Goal: Transaction & Acquisition: Purchase product/service

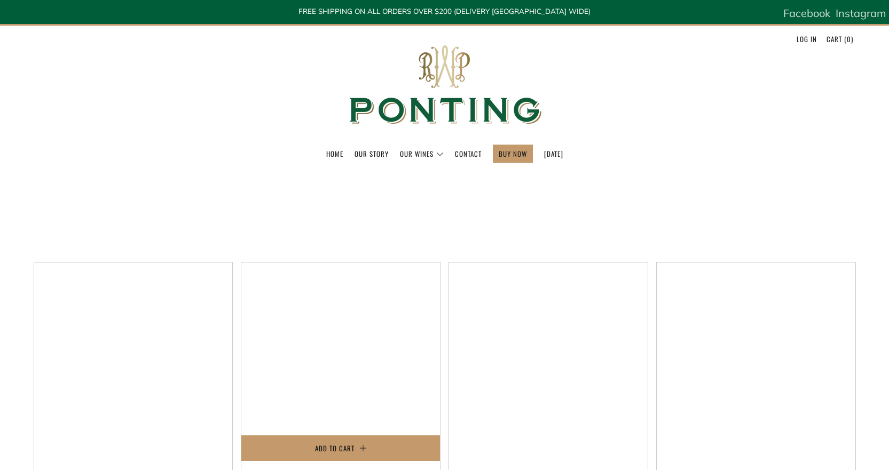
select select "title-ascending"
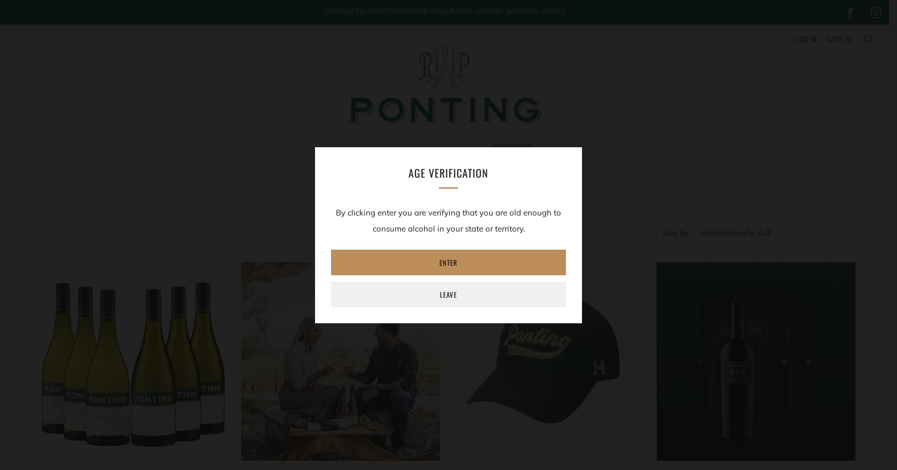
click at [445, 264] on link "Enter" at bounding box center [448, 263] width 235 height 26
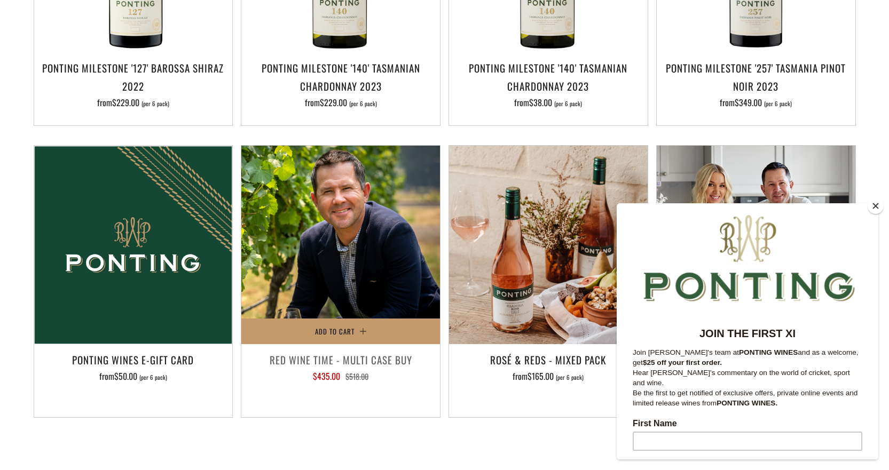
scroll to position [1655, 0]
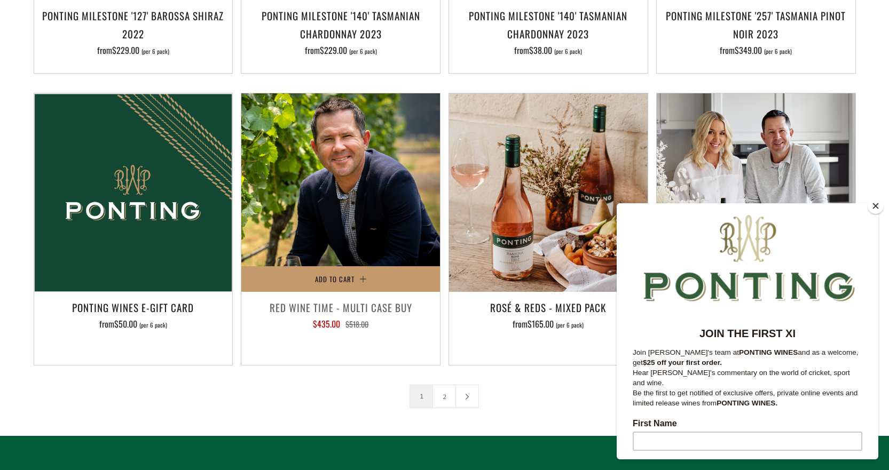
click at [296, 298] on h3 "Red Wine Time - Multi Case Buy" at bounding box center [341, 307] width 188 height 18
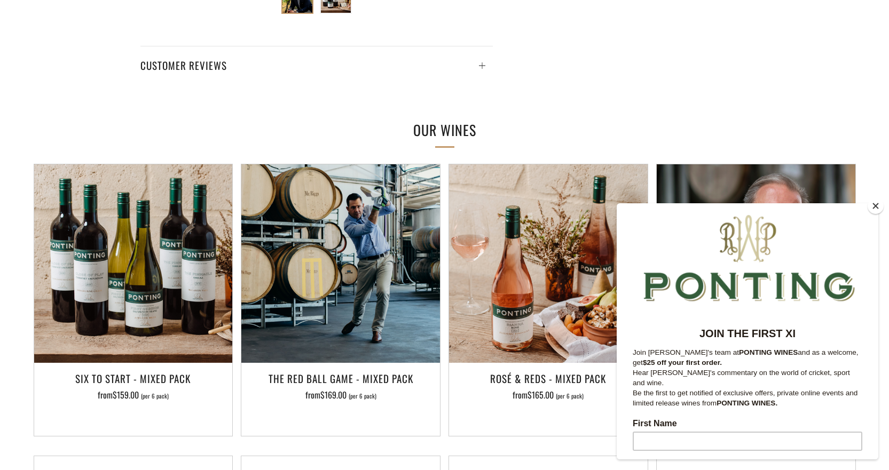
scroll to position [587, 0]
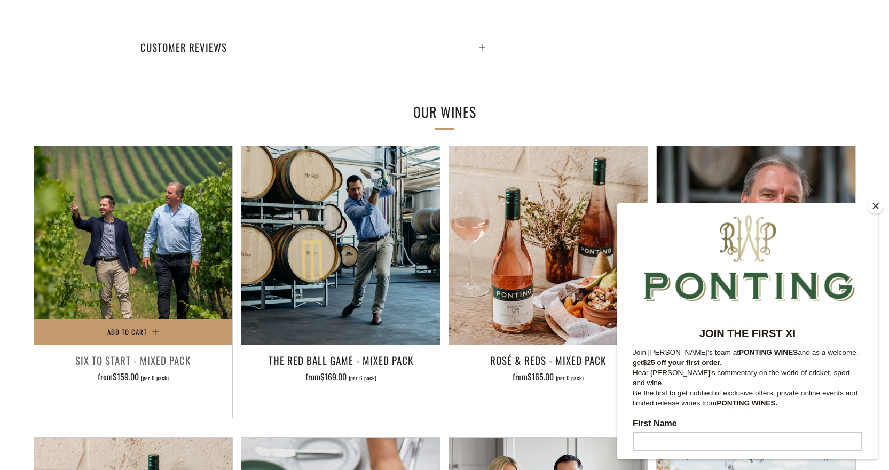
click at [176, 265] on img at bounding box center [133, 245] width 199 height 199
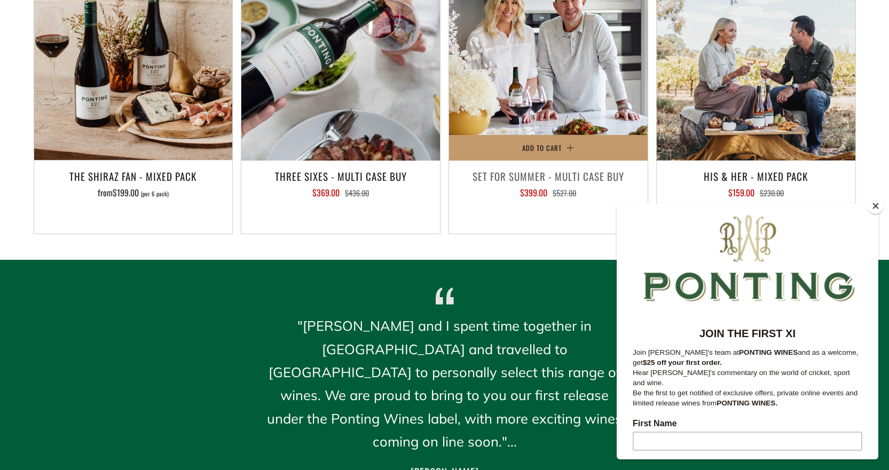
scroll to position [907, 0]
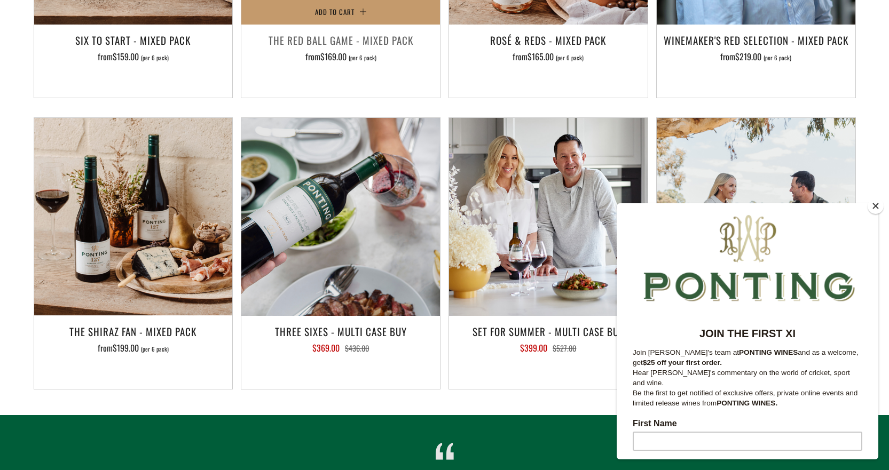
click at [360, 45] on h3 "The Red Ball Game - Mixed Pack" at bounding box center [341, 40] width 188 height 18
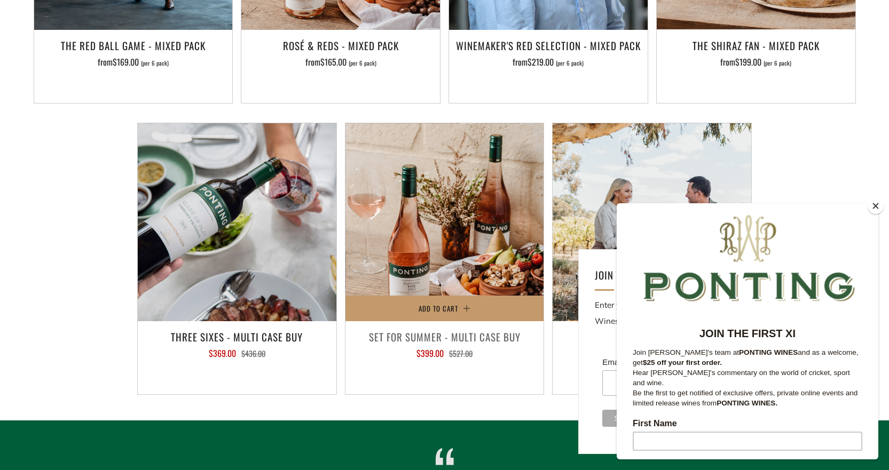
scroll to position [907, 0]
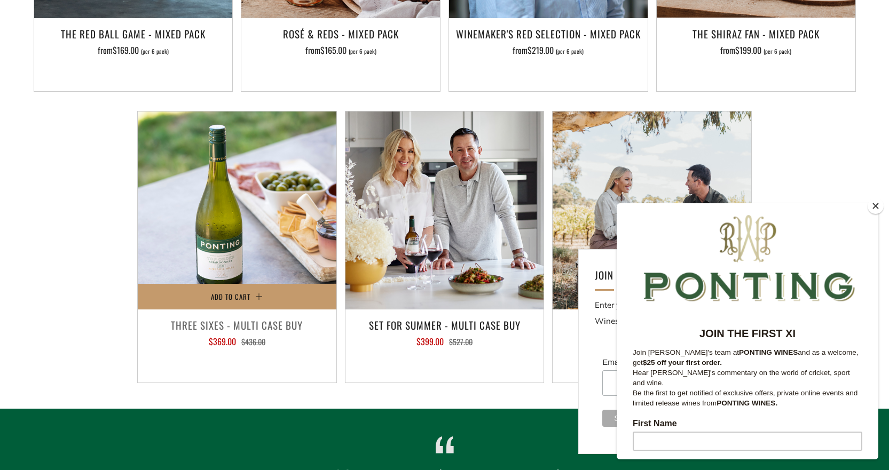
click at [248, 228] on img at bounding box center [237, 211] width 199 height 199
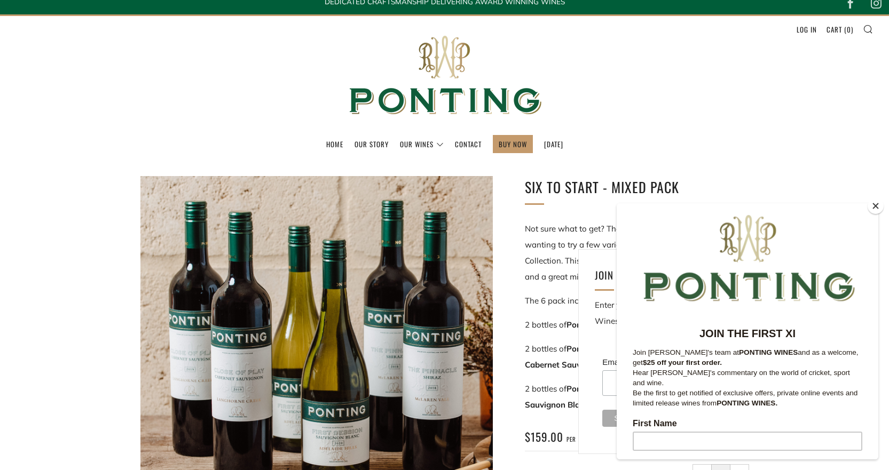
scroll to position [0, 0]
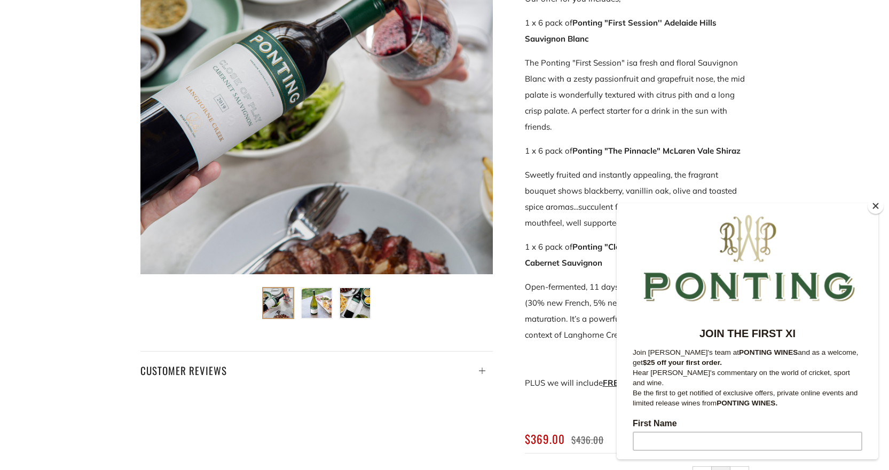
scroll to position [320, 0]
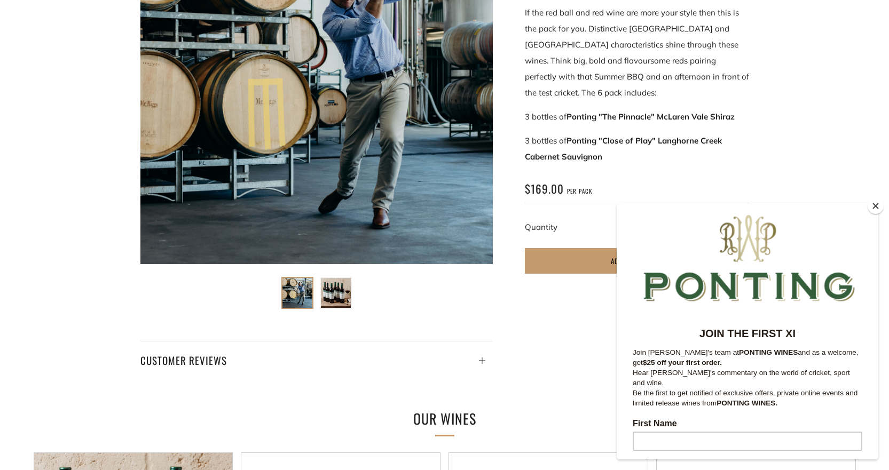
scroll to position [299, 0]
